Goal: Information Seeking & Learning: Understand process/instructions

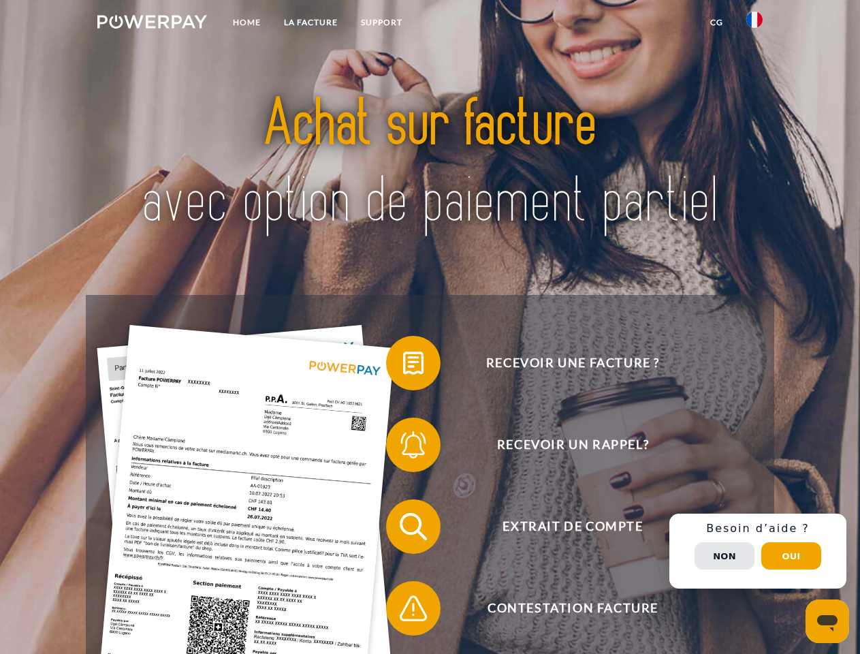
click at [152, 24] on img at bounding box center [152, 22] width 110 height 14
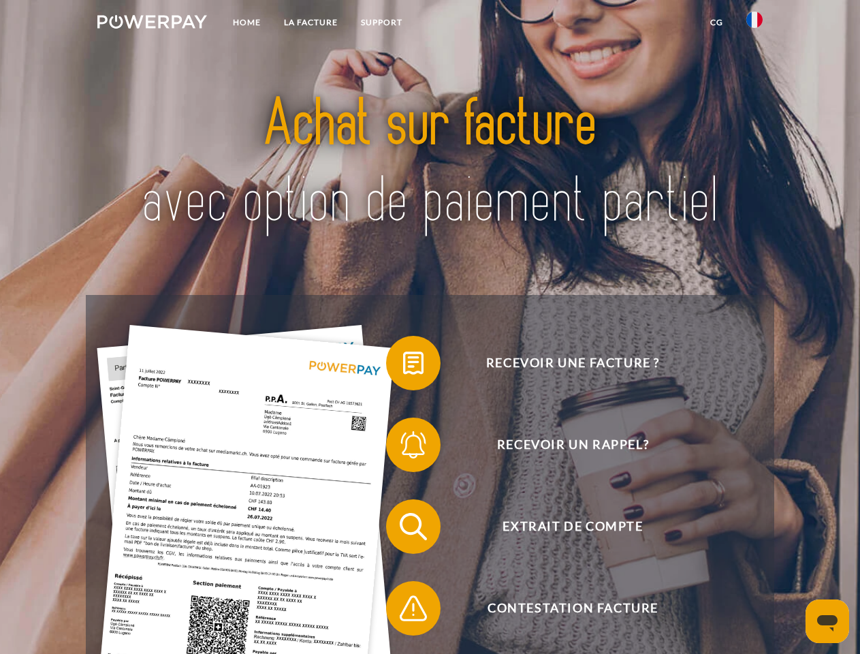
click at [755, 24] on img at bounding box center [755, 20] width 16 height 16
click at [717, 22] on link "CG" at bounding box center [717, 22] width 36 height 25
click at [403, 366] on span at bounding box center [393, 363] width 68 height 68
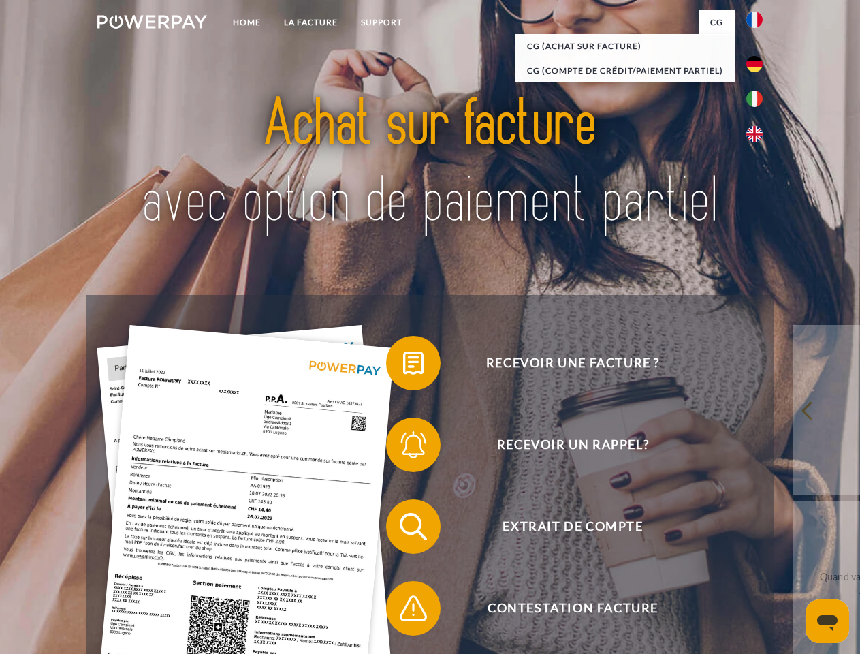
click at [403, 448] on span at bounding box center [393, 445] width 68 height 68
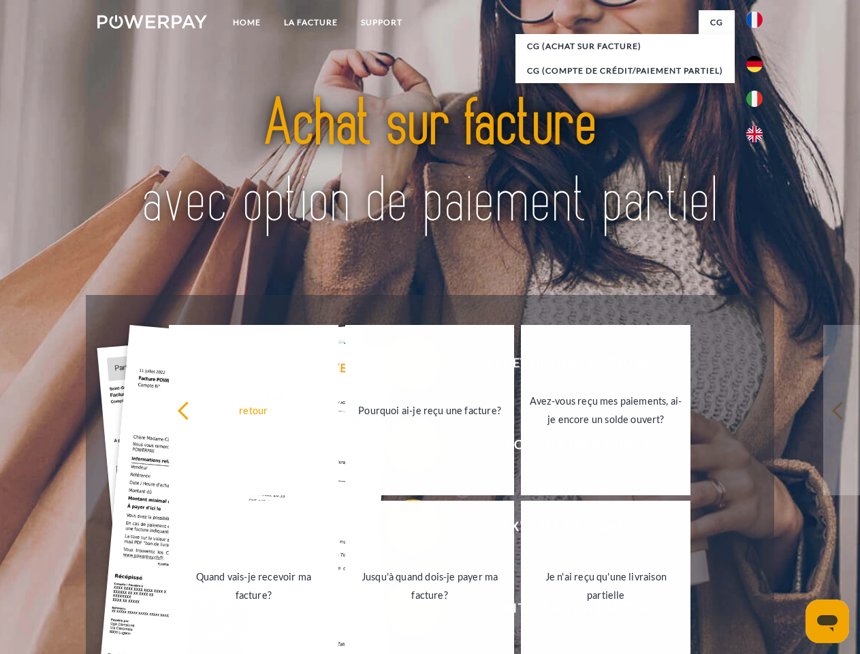
click at [403, 529] on link "Jusqu'à quand dois-je payer ma facture?" at bounding box center [430, 586] width 170 height 170
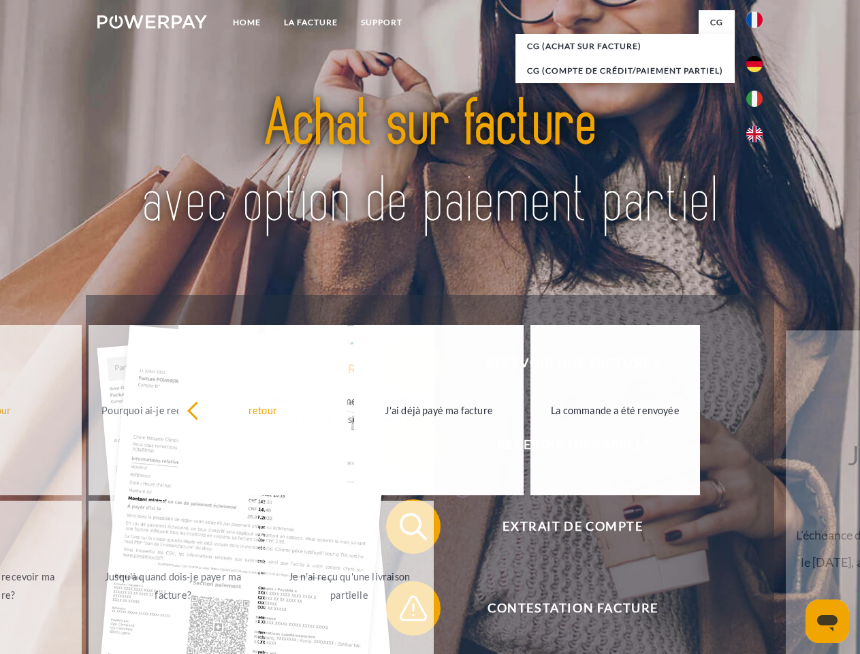
click at [403, 611] on span at bounding box center [393, 608] width 68 height 68
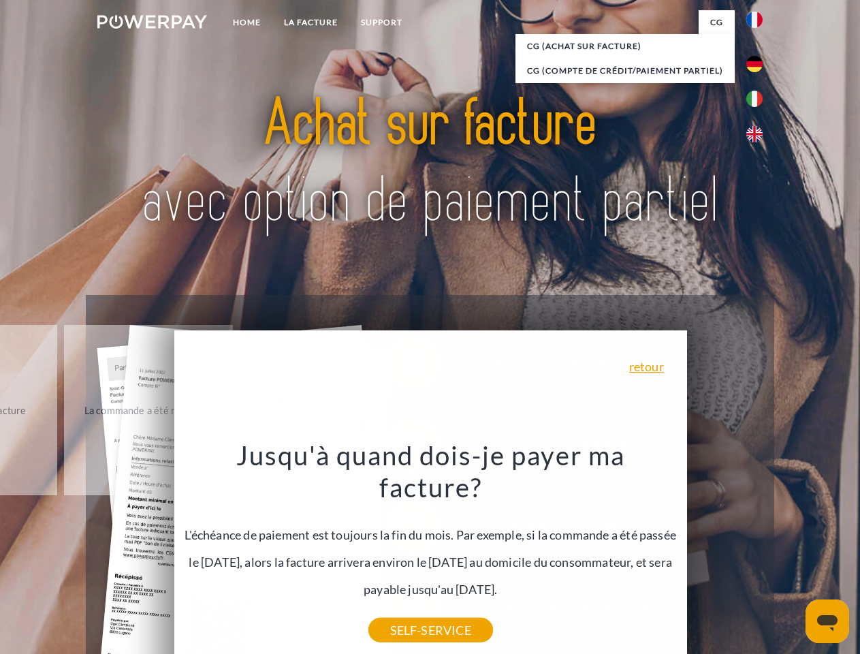
click at [758, 551] on div "Recevoir une facture ? Recevoir un rappel? Extrait de compte retour" at bounding box center [430, 567] width 688 height 545
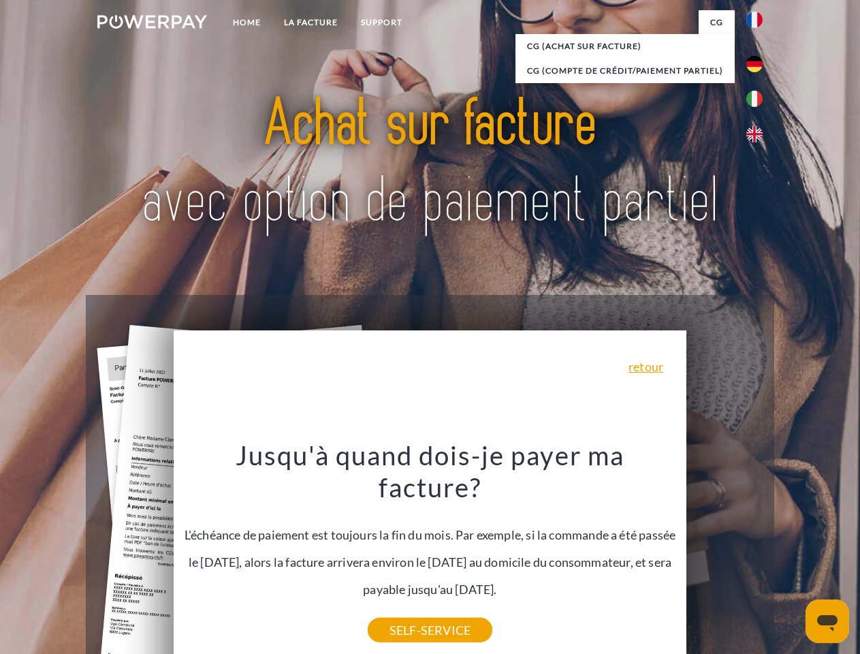
click at [725, 554] on span "Extrait de compte" at bounding box center [573, 526] width 334 height 54
click at [791, 556] on header "Home LA FACTURE Support" at bounding box center [430, 470] width 860 height 941
